Goal: Check status: Check status

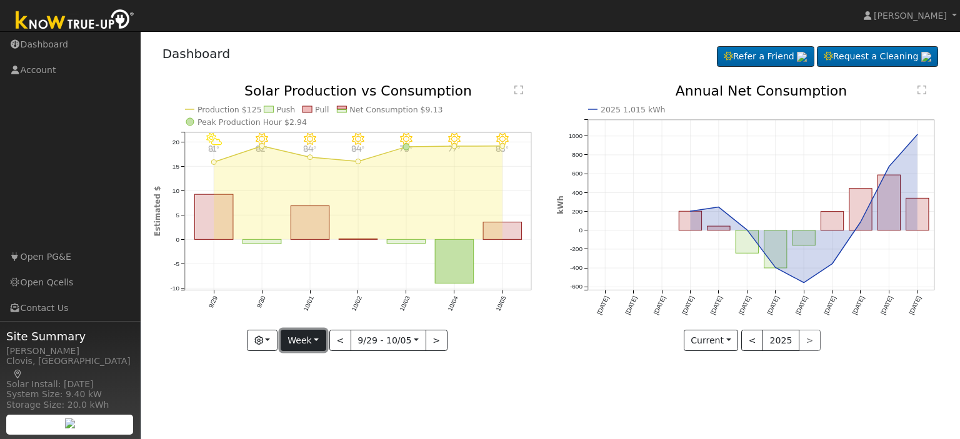
click at [324, 343] on button "Week" at bounding box center [304, 340] width 46 height 21
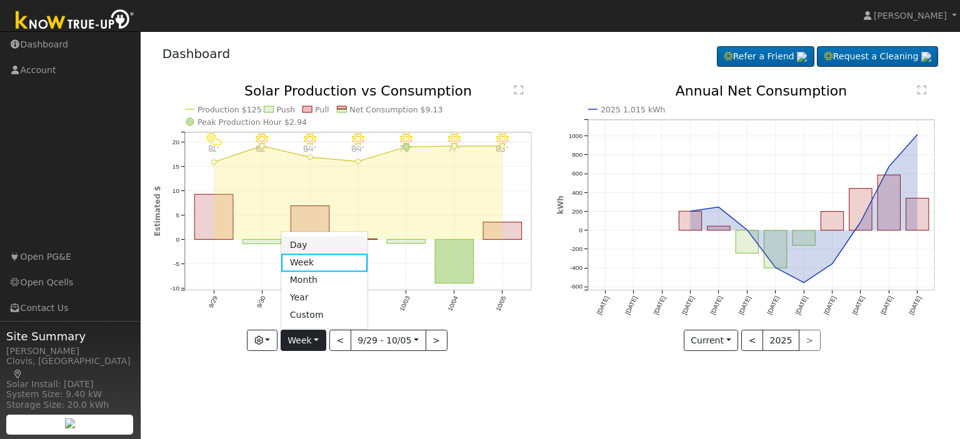
click at [312, 244] on link "Day" at bounding box center [324, 245] width 87 height 17
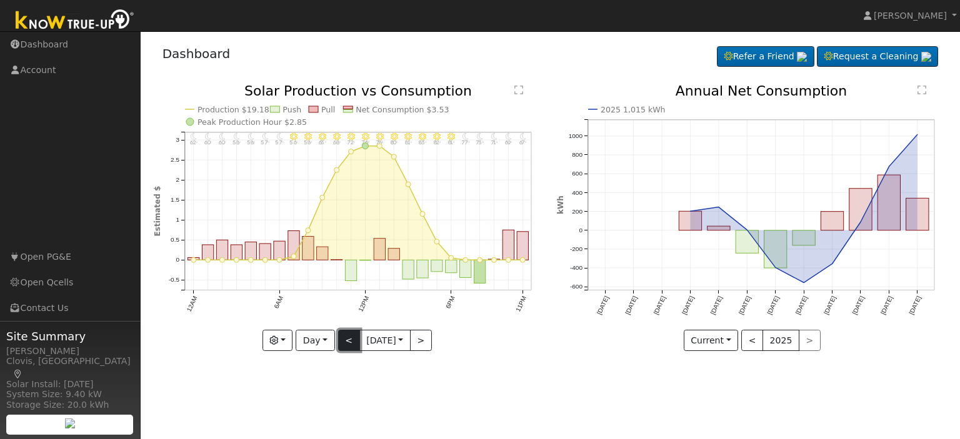
click at [338, 339] on button "<" at bounding box center [349, 340] width 22 height 21
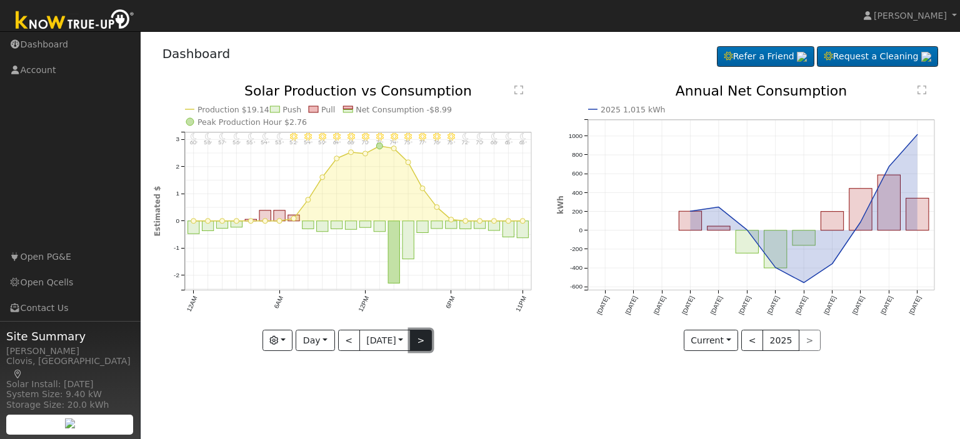
click at [419, 341] on button ">" at bounding box center [421, 340] width 22 height 21
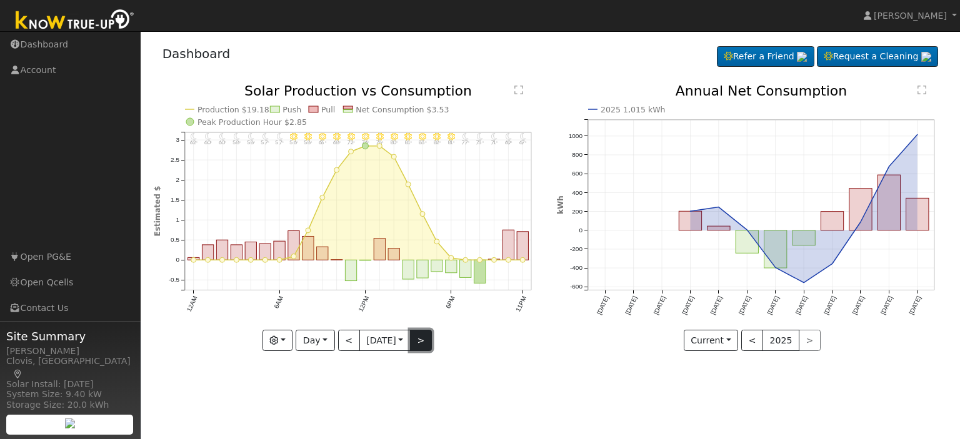
click at [422, 340] on button ">" at bounding box center [421, 340] width 22 height 21
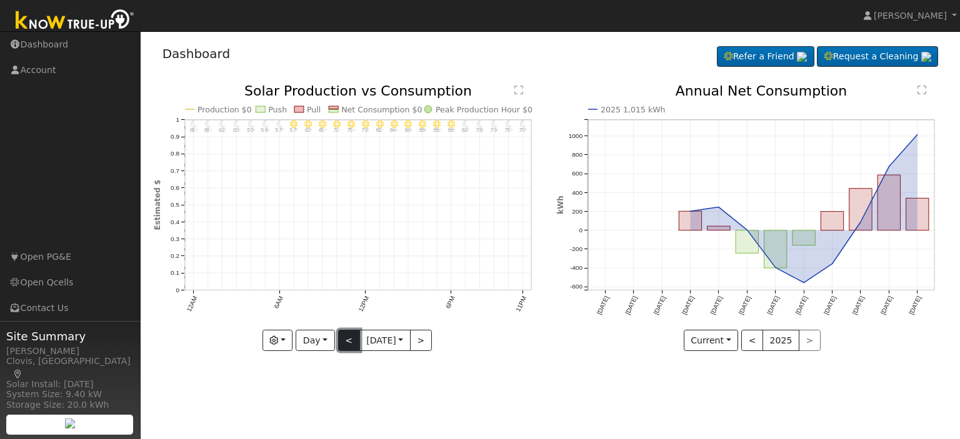
click at [338, 342] on button "<" at bounding box center [349, 340] width 22 height 21
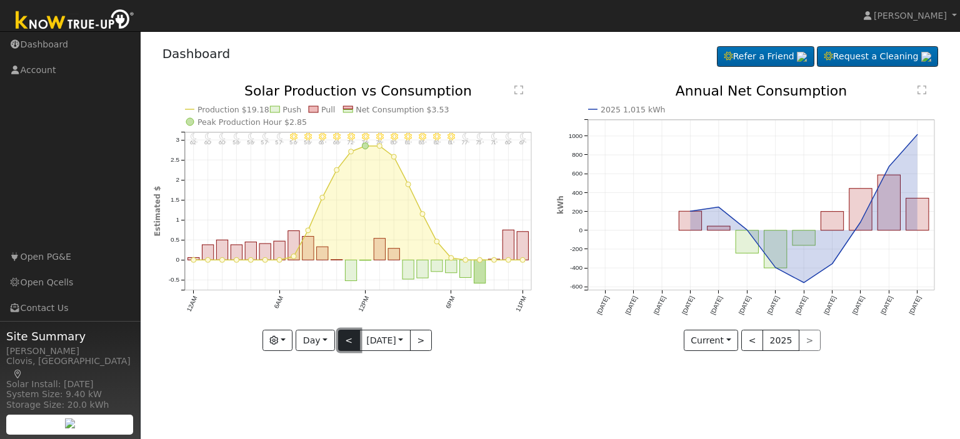
click at [338, 342] on button "<" at bounding box center [349, 340] width 22 height 21
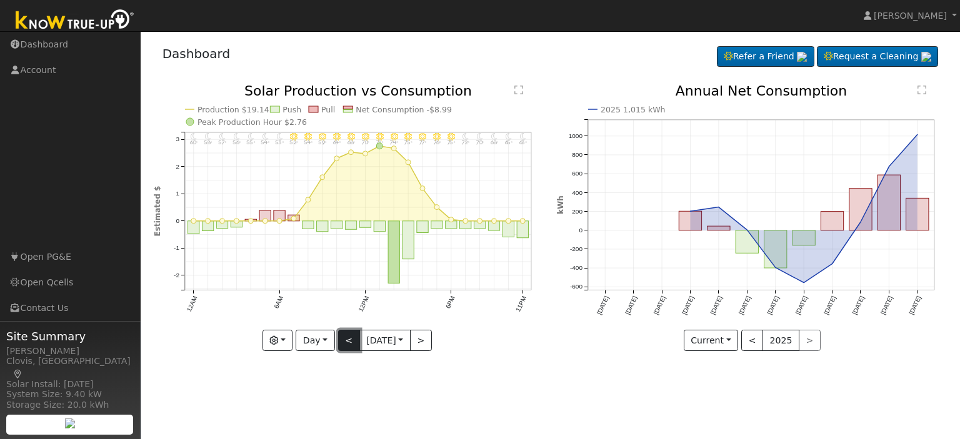
click at [338, 342] on button "<" at bounding box center [349, 340] width 22 height 21
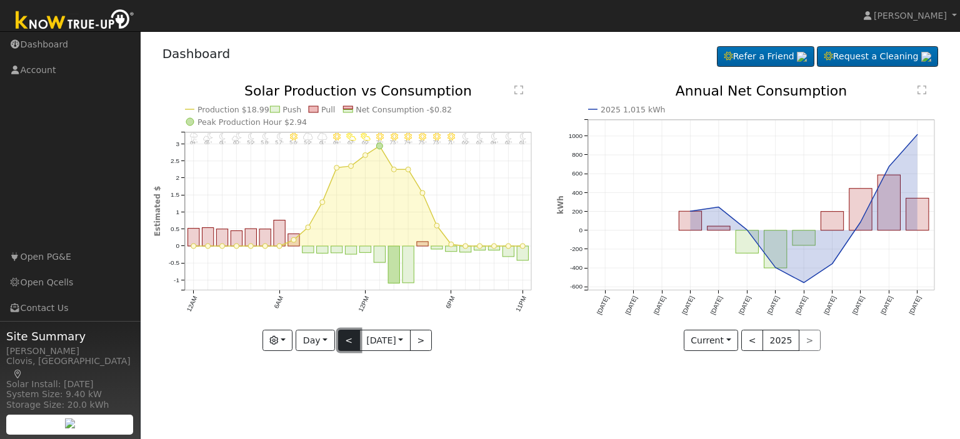
click at [338, 342] on button "<" at bounding box center [349, 340] width 22 height 21
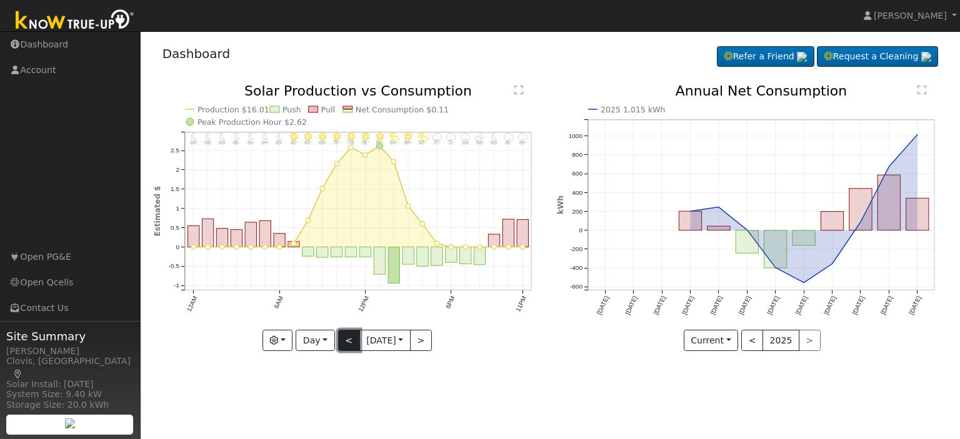
click at [338, 342] on button "<" at bounding box center [349, 340] width 22 height 21
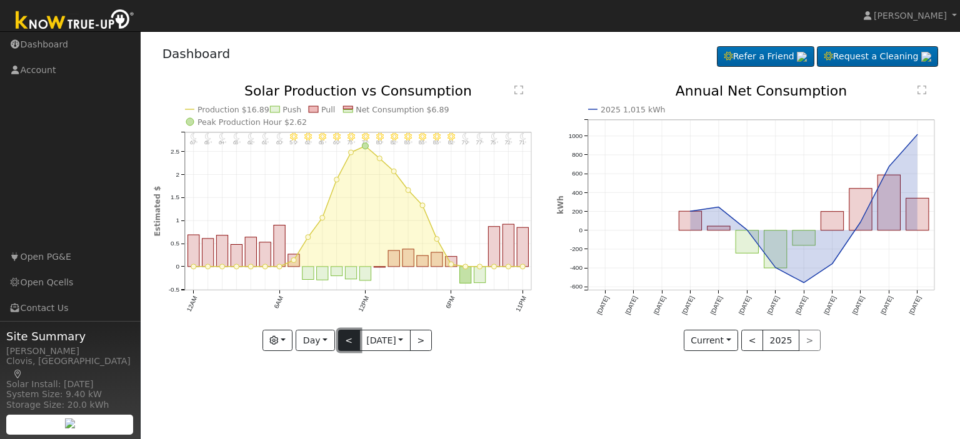
click at [338, 342] on button "<" at bounding box center [349, 340] width 22 height 21
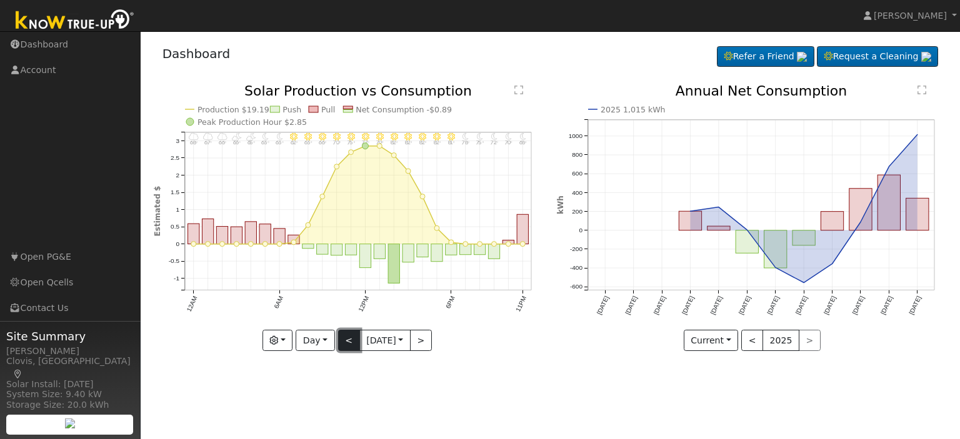
click at [338, 342] on button "<" at bounding box center [349, 340] width 22 height 21
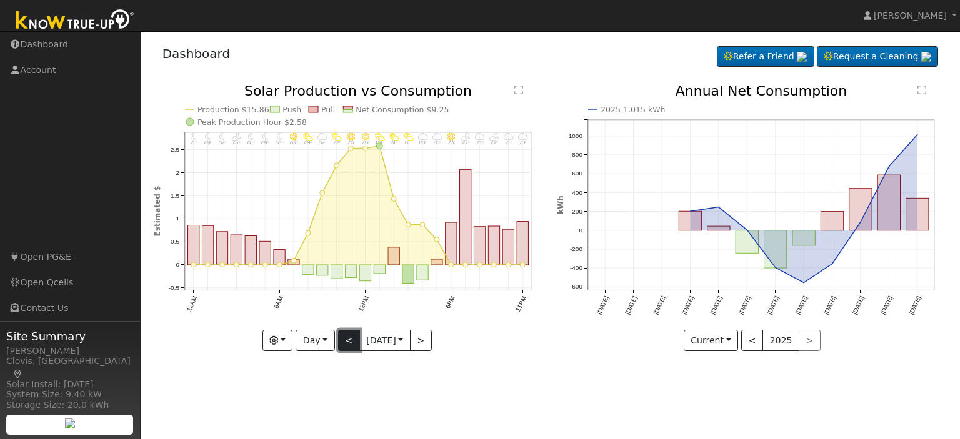
click at [342, 337] on button "<" at bounding box center [349, 340] width 22 height 21
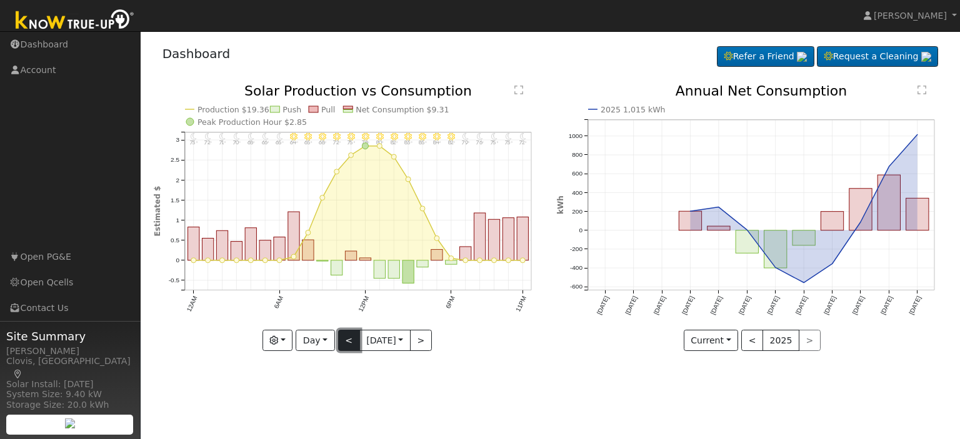
click at [342, 337] on button "<" at bounding box center [349, 340] width 22 height 21
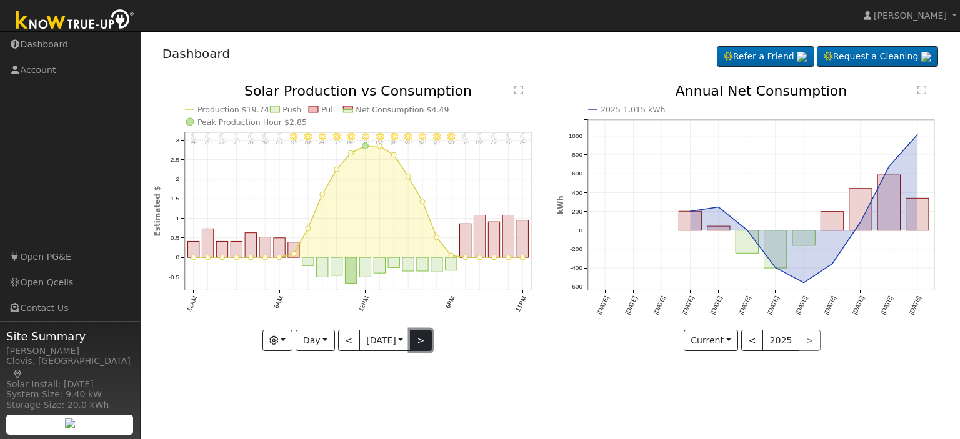
click at [419, 339] on button ">" at bounding box center [421, 340] width 22 height 21
type input "[DATE]"
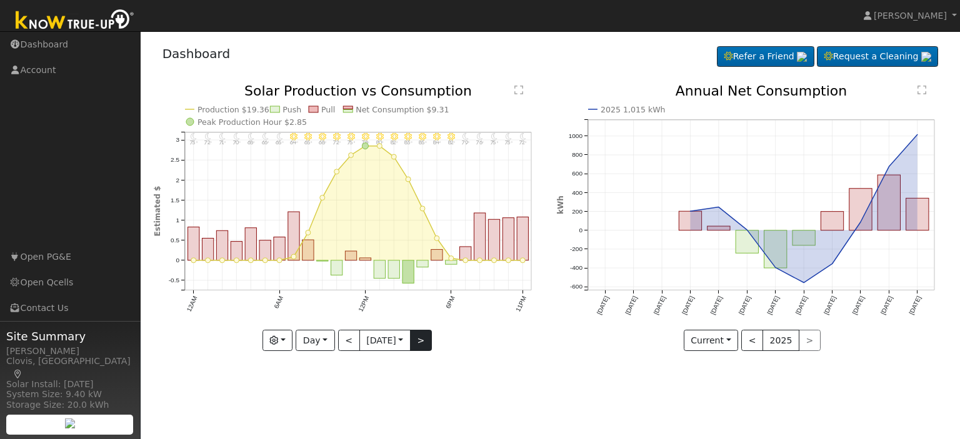
click at [419, 339] on div "11PM - Clear 72° 10PM - Clear 73° 9PM - Clear 75° 8PM - Clear 76° 7PM - Clear 7…" at bounding box center [349, 217] width 390 height 267
click at [47, 42] on link "Dashboard" at bounding box center [70, 45] width 141 height 26
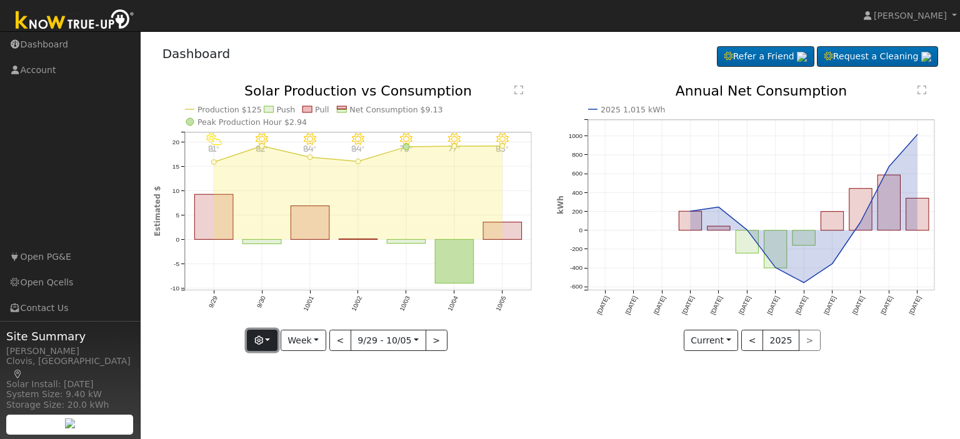
click at [271, 339] on button "button" at bounding box center [262, 340] width 31 height 21
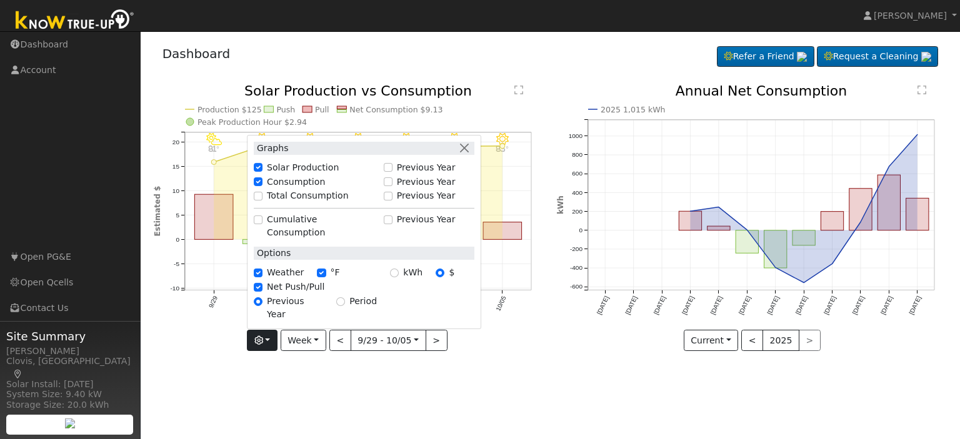
click at [206, 331] on icon "10/05 - Clear 83° 10/04 - Clear 77° 10/03 - MostlyClear 75° 10/02 - MostlyClear…" at bounding box center [349, 217] width 390 height 267
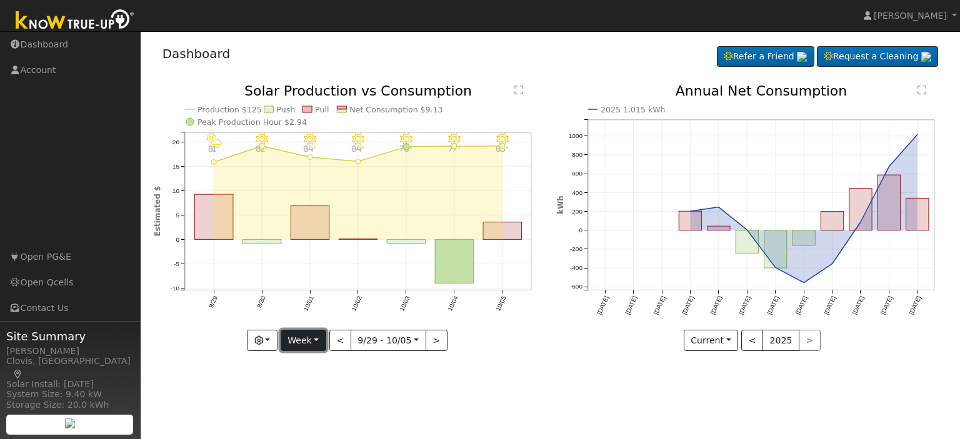
click at [318, 342] on button "Week" at bounding box center [304, 340] width 46 height 21
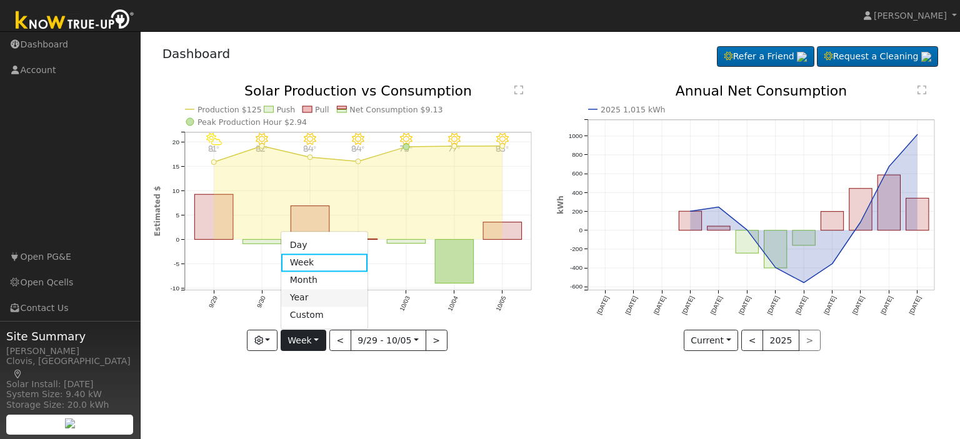
click at [307, 297] on link "Year" at bounding box center [324, 297] width 87 height 17
type input "2024-10-01"
